Goal: Check status: Check status

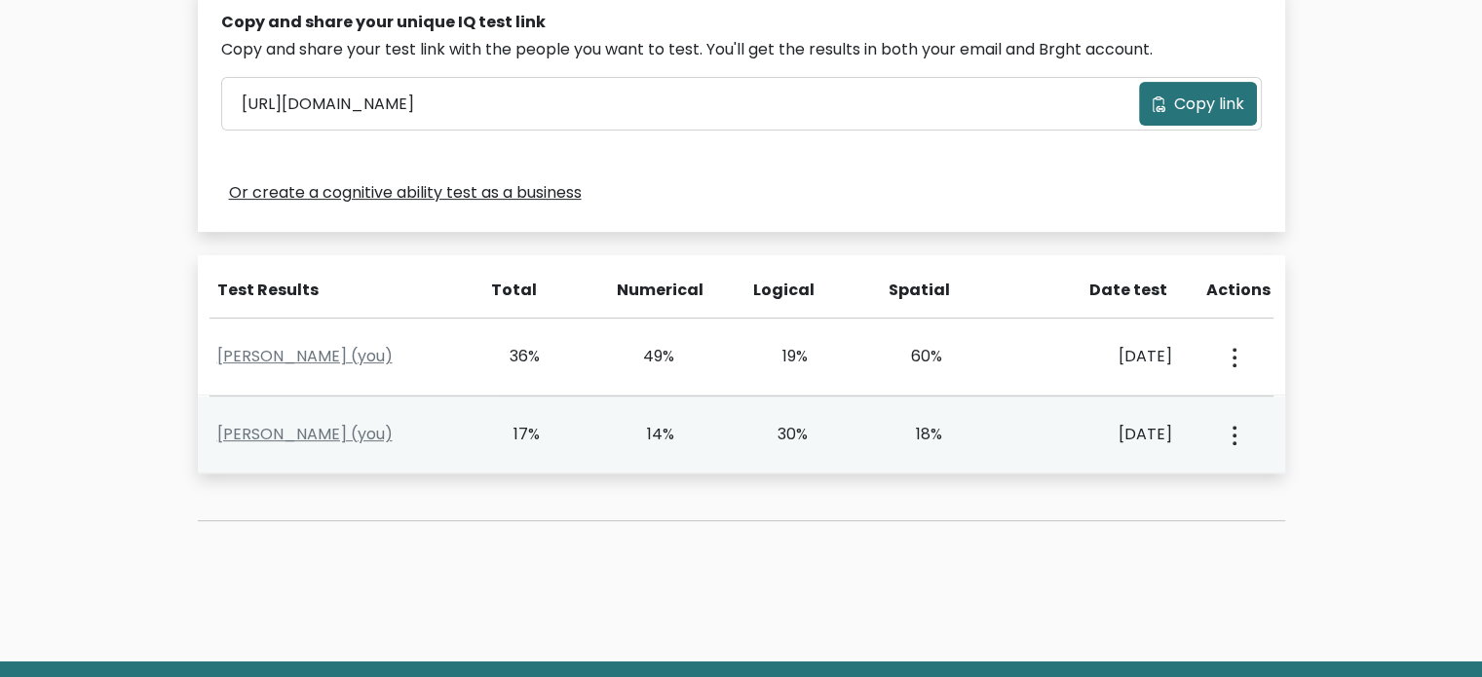
scroll to position [682, 0]
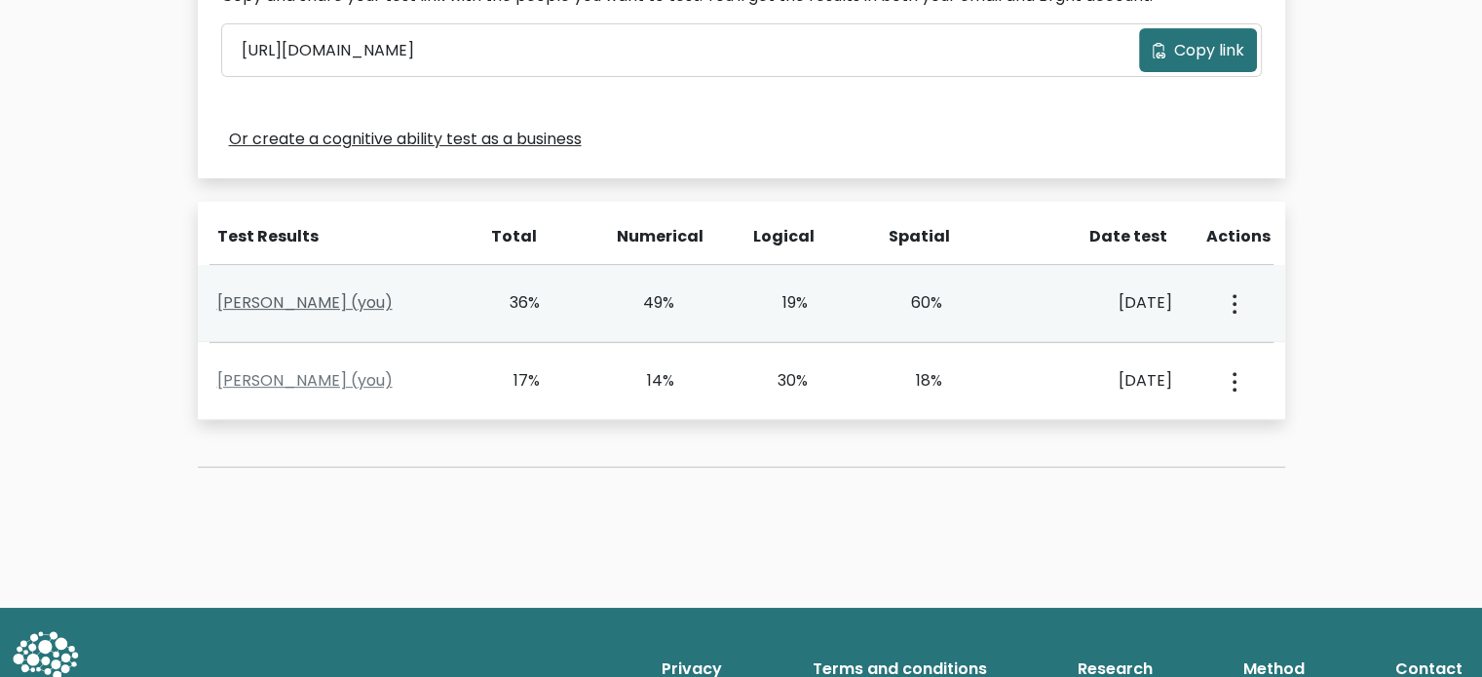
click at [302, 295] on link "Cindy Ursal (you)" at bounding box center [304, 302] width 175 height 22
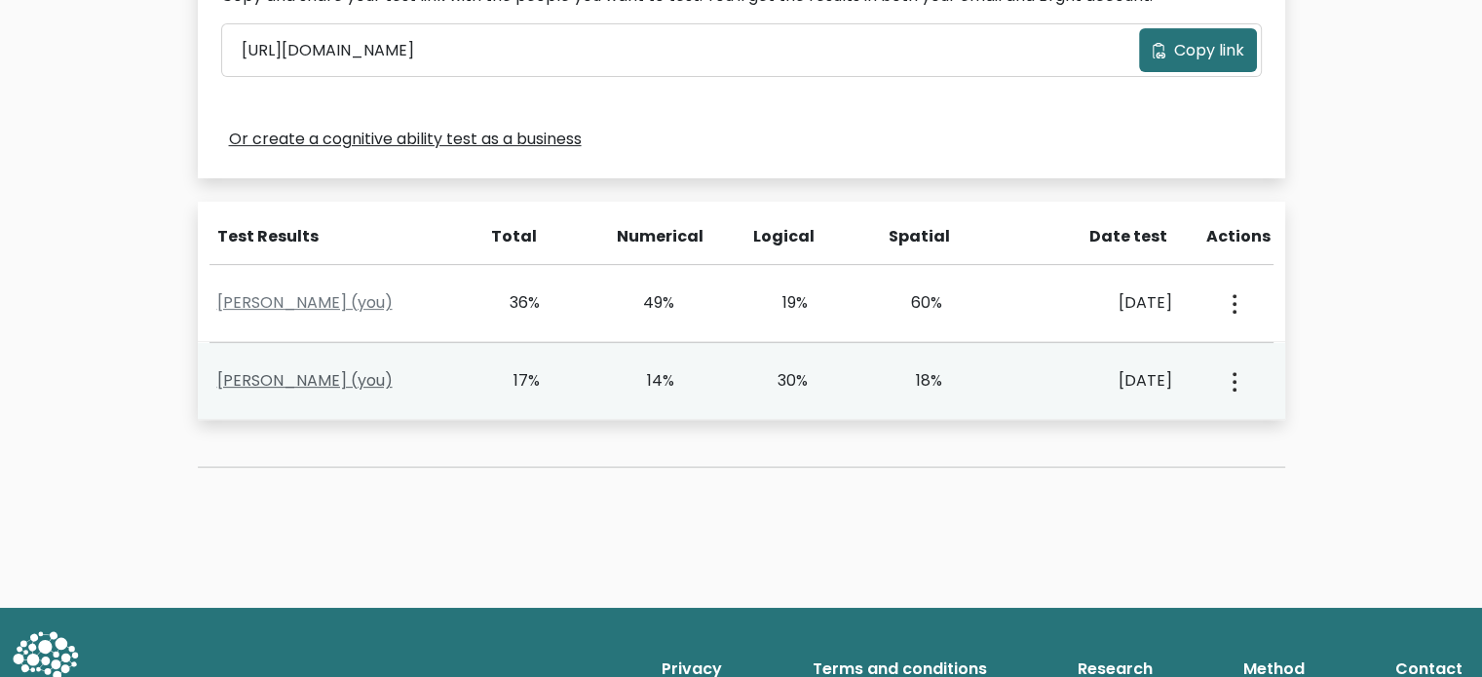
click at [291, 385] on link "Cindy Ursal (you)" at bounding box center [304, 380] width 175 height 22
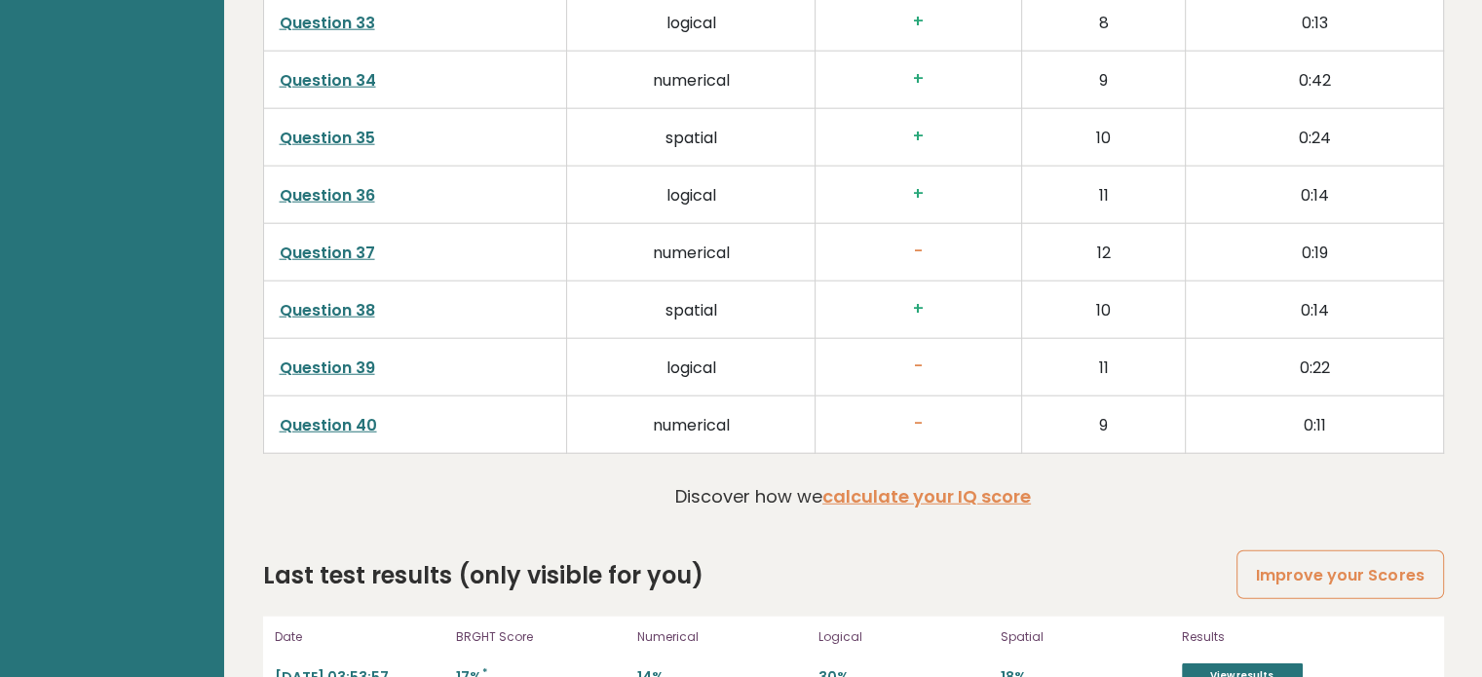
scroll to position [5107, 0]
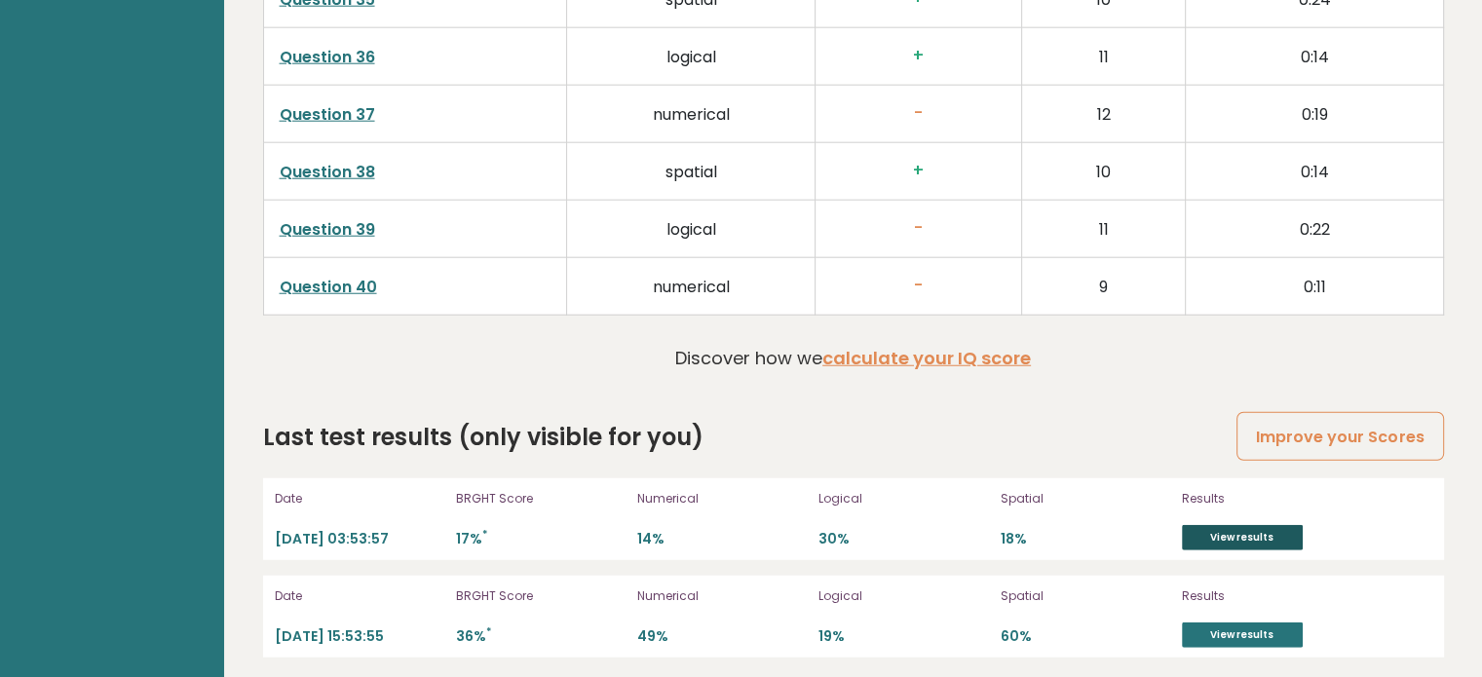
click at [1236, 525] on link "View results" at bounding box center [1242, 537] width 121 height 25
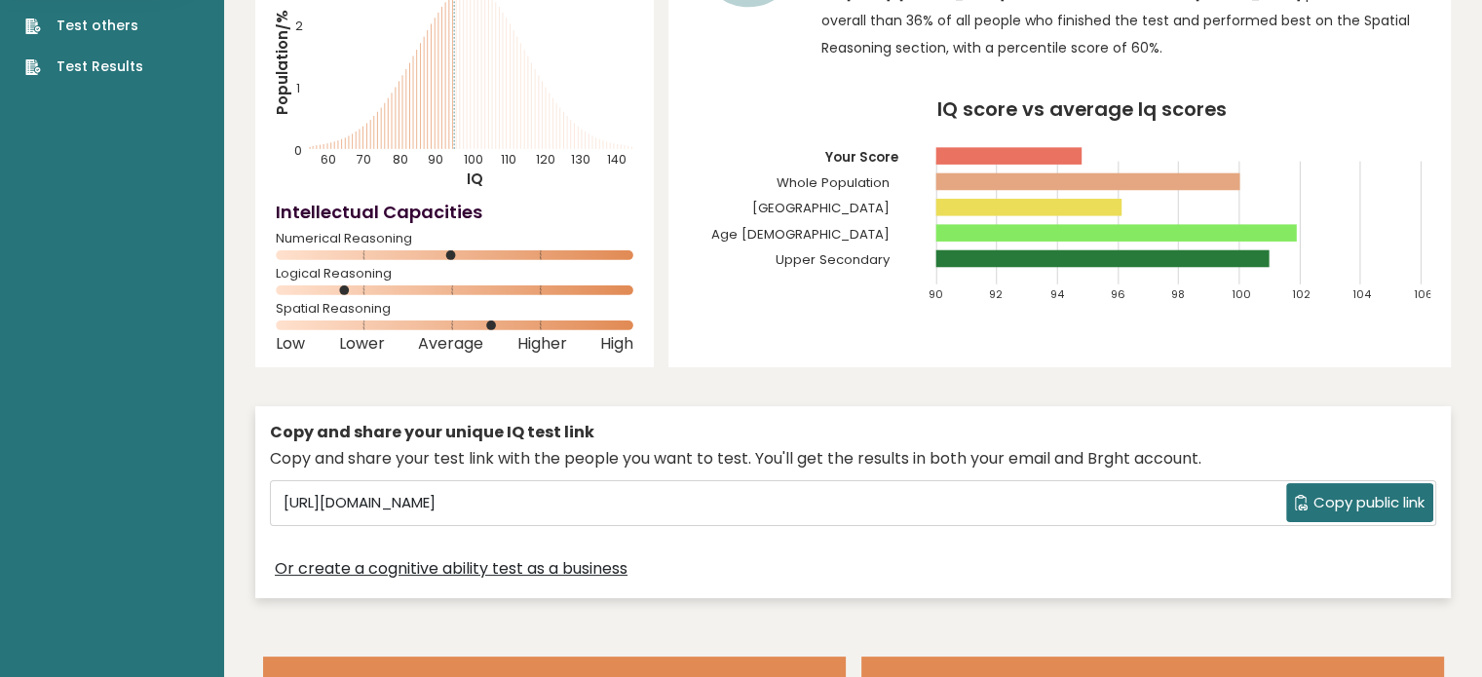
scroll to position [0, 0]
